Goal: Task Accomplishment & Management: Complete application form

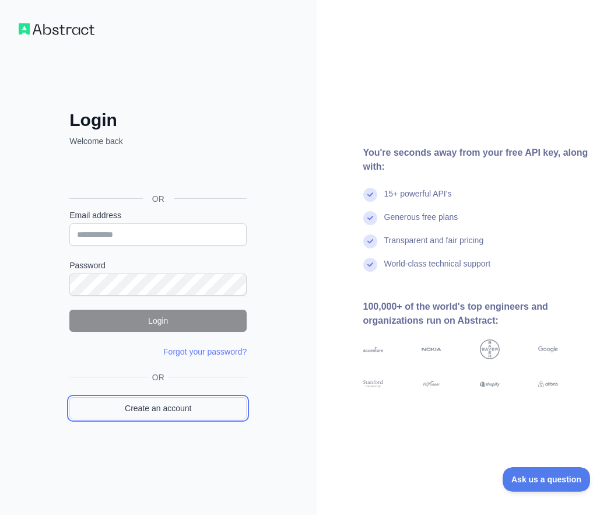
click at [151, 408] on link "Create an account" at bounding box center [157, 408] width 177 height 22
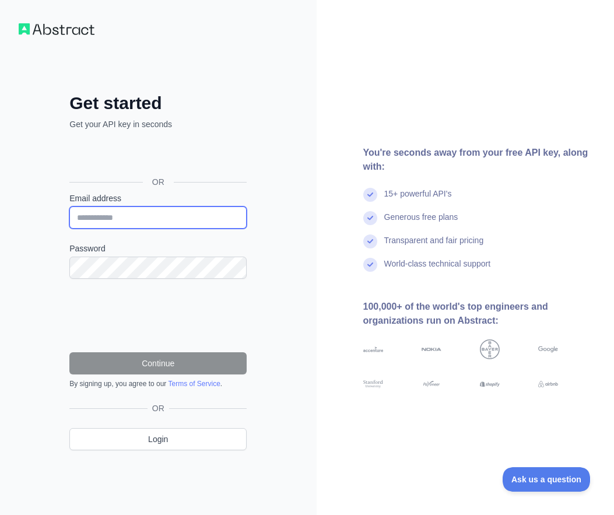
click at [156, 222] on input "Email address" at bounding box center [157, 217] width 177 height 22
paste input "**********"
type input "**********"
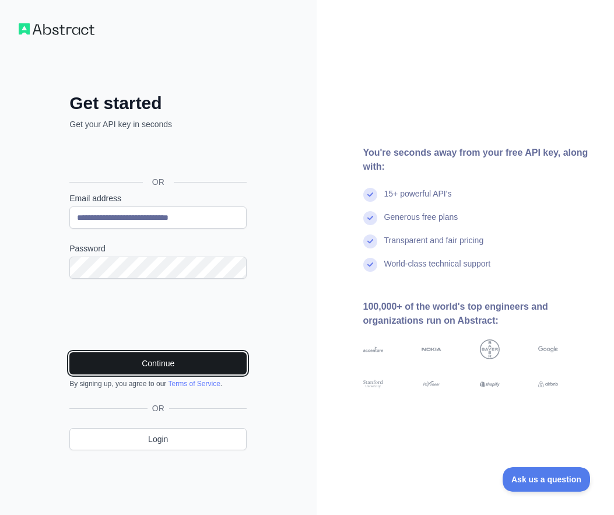
click at [136, 366] on button "Continue" at bounding box center [157, 363] width 177 height 22
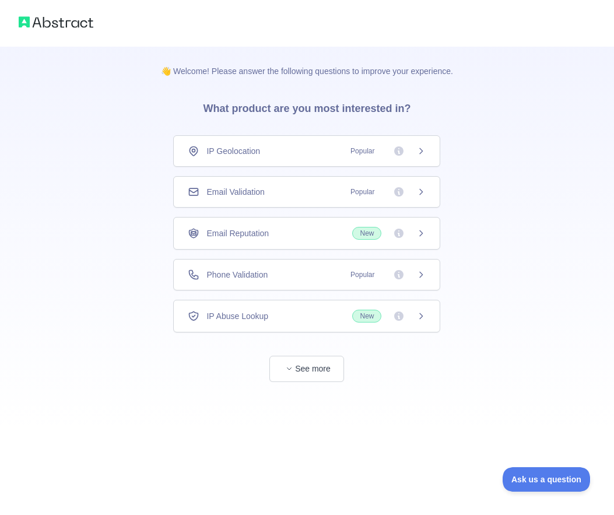
click at [255, 194] on span "Email Validation" at bounding box center [235, 192] width 58 height 12
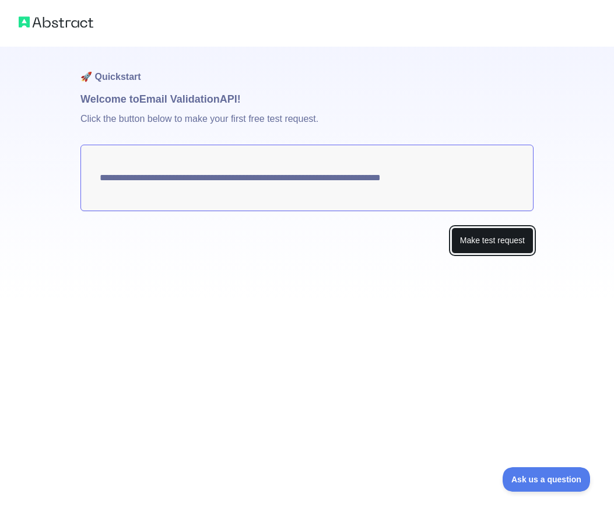
click at [477, 232] on button "Make test request" at bounding box center [492, 240] width 82 height 26
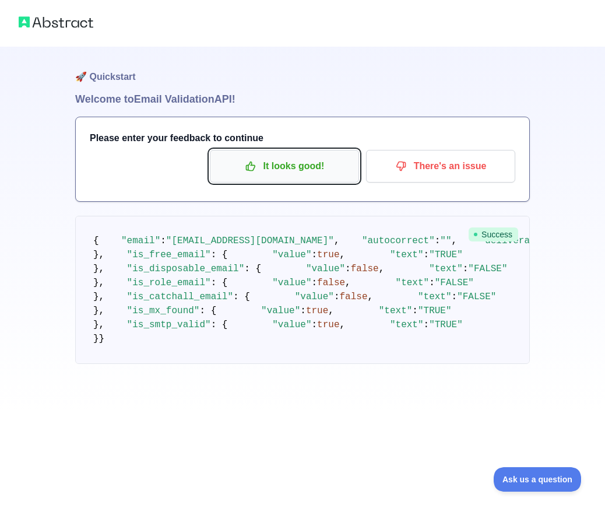
click at [252, 164] on icon "button" at bounding box center [251, 166] width 12 height 12
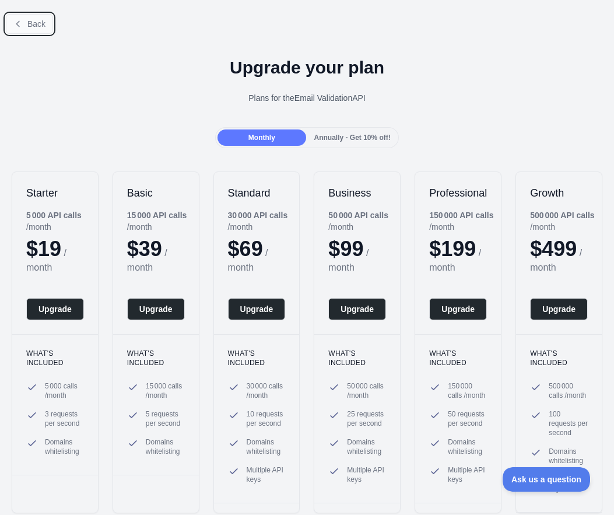
click at [31, 22] on span "Back" at bounding box center [36, 23] width 18 height 9
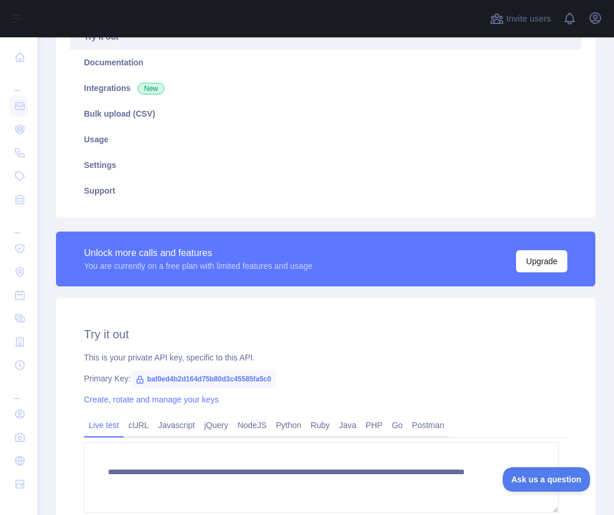
scroll to position [286, 0]
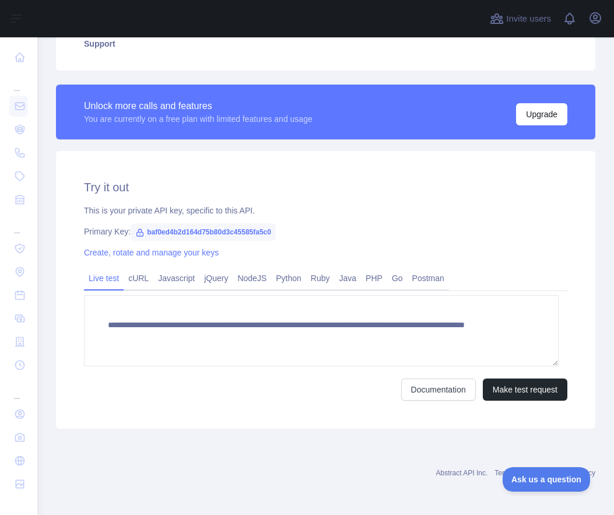
click at [206, 233] on span "baf0ed4b2d164d75b80d3c45585fa5c0" at bounding box center [203, 231] width 145 height 17
copy span "baf0ed4b2d164d75b80d3c45585fa5c0"
